Goal: Check status: Check status

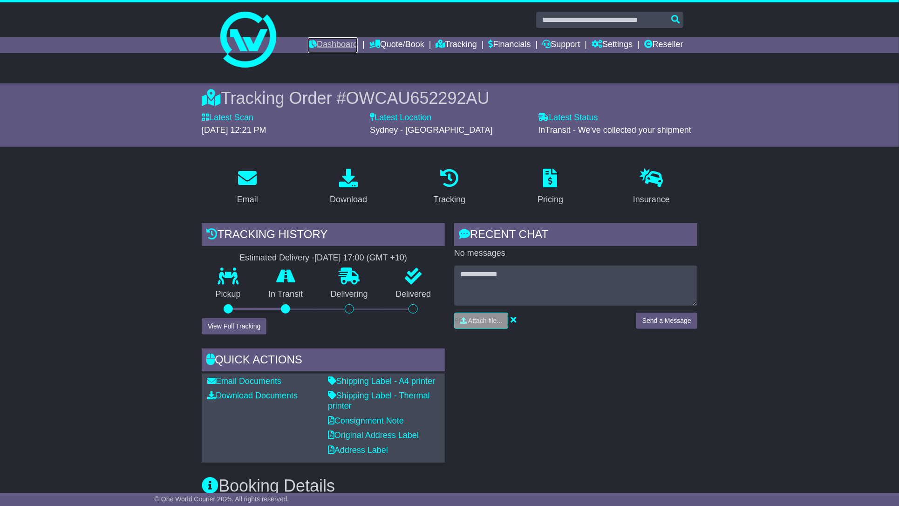
click at [320, 44] on link "Dashboard" at bounding box center [333, 45] width 50 height 16
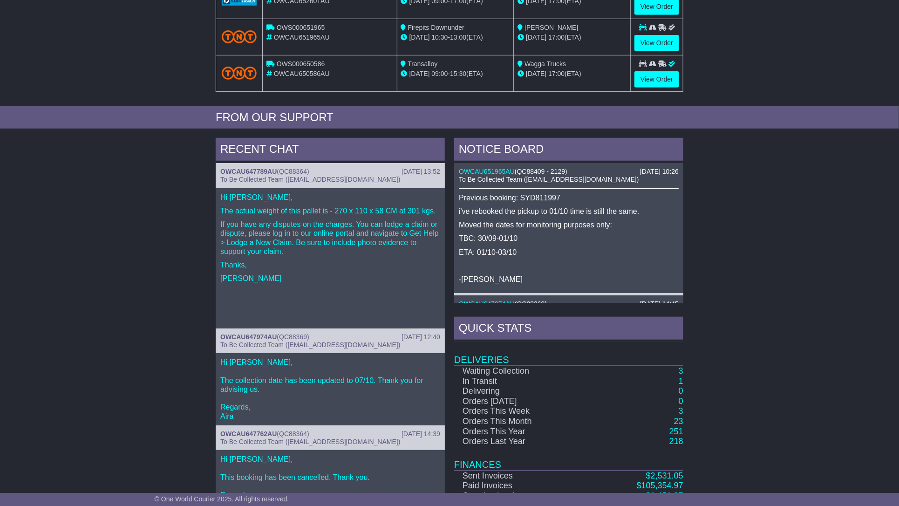
scroll to position [313, 0]
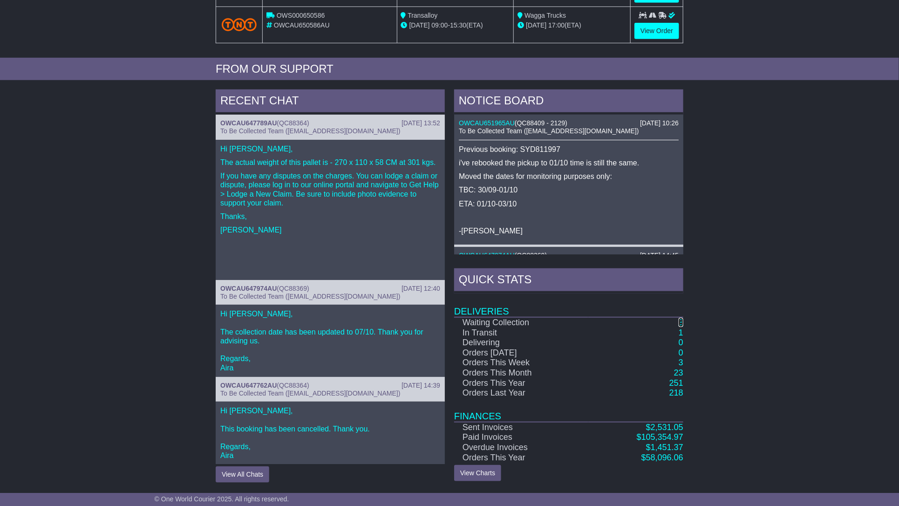
click at [680, 321] on link "3" at bounding box center [680, 322] width 5 height 9
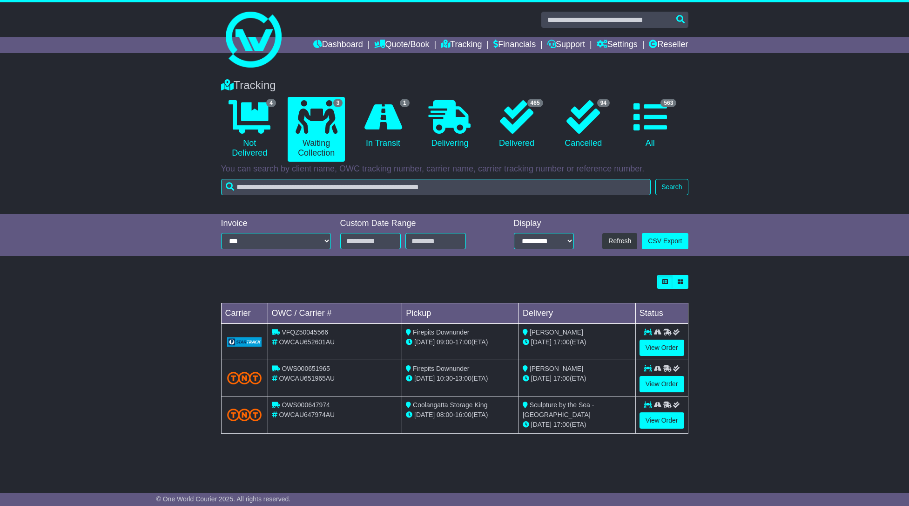
click at [45, 270] on div "Tracking 4 Not Delivered 3 Waiting Collection 1 In Transit 0 Delivering 465 94" at bounding box center [454, 273] width 909 height 408
